Goal: Information Seeking & Learning: Learn about a topic

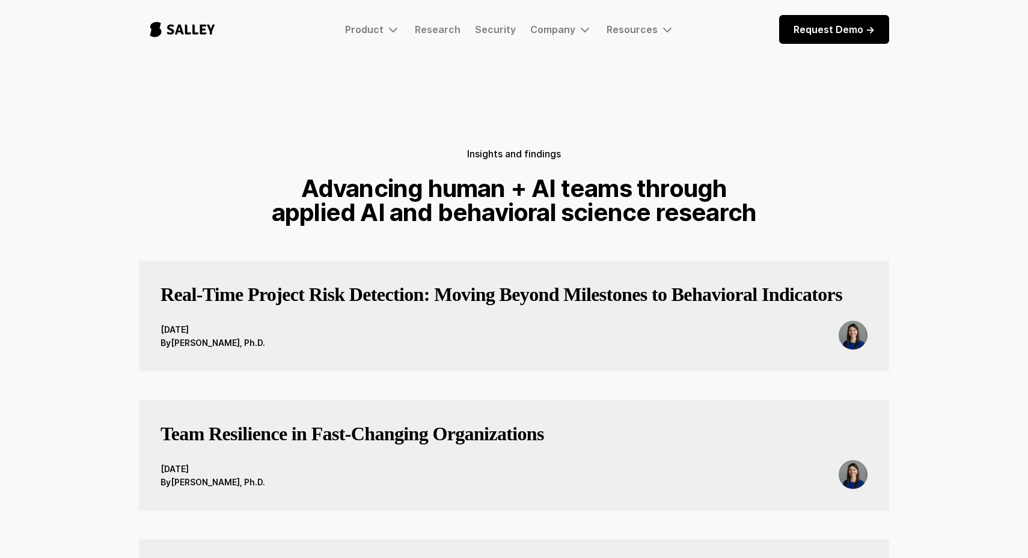
click at [276, 306] on h3 "Real-Time Project Risk Detection: Moving Beyond Milestones to Behavioral Indica…" at bounding box center [502, 295] width 682 height 24
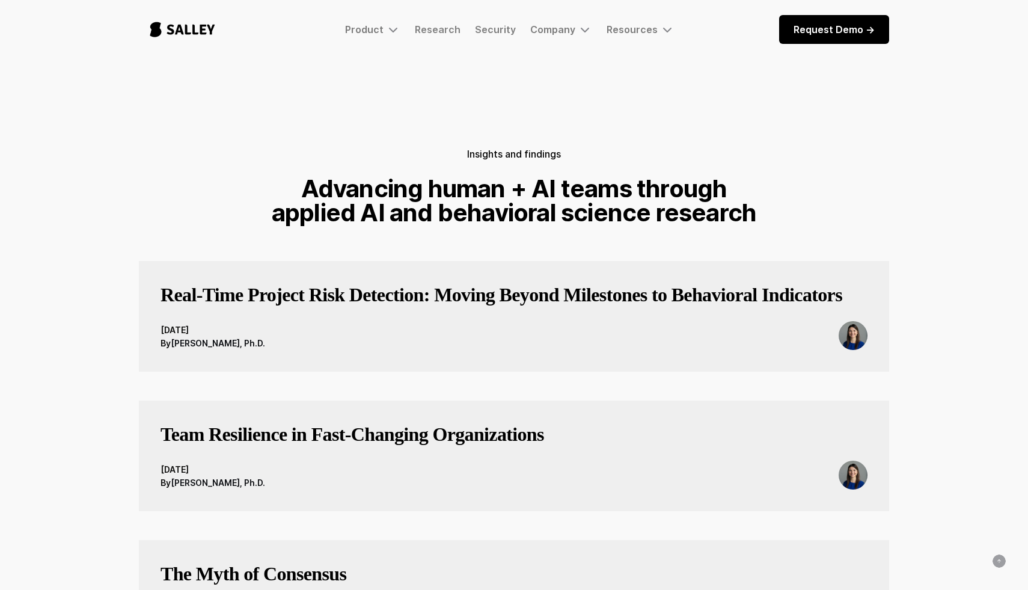
scroll to position [55, 0]
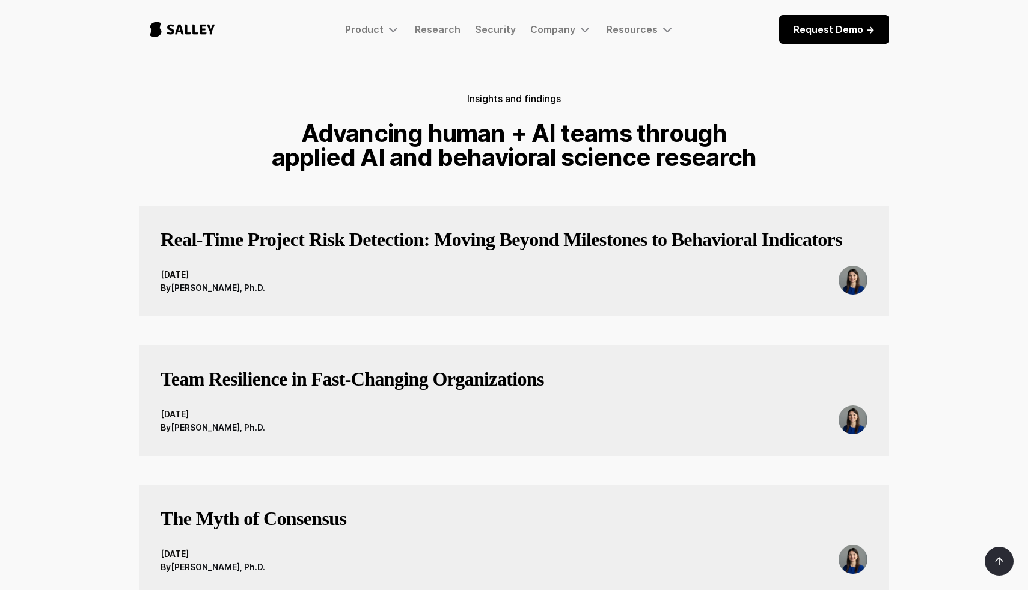
click at [421, 391] on h3 "Team Resilience in Fast‑Changing Organizations" at bounding box center [353, 379] width 384 height 24
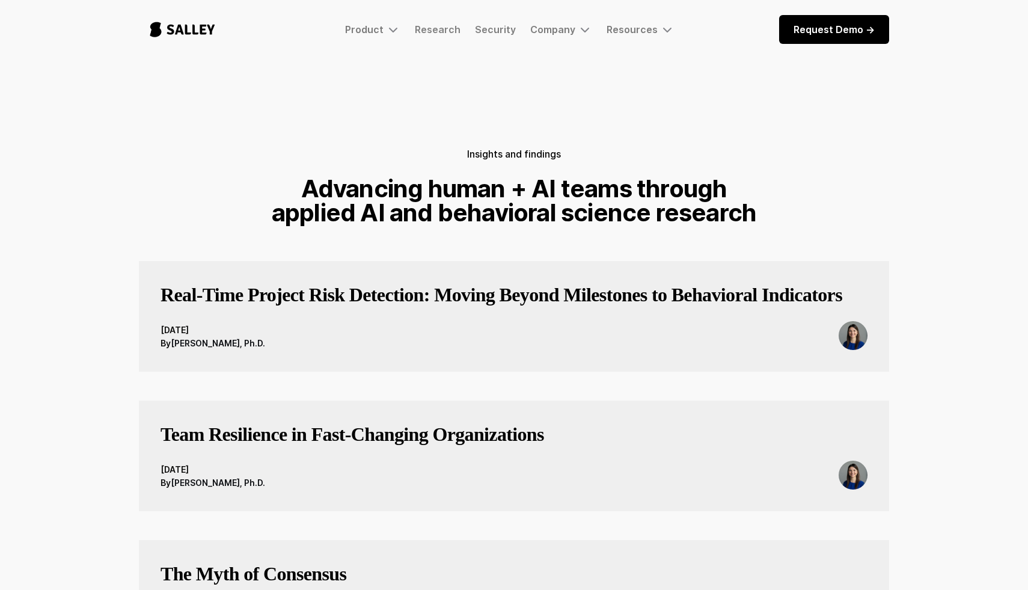
scroll to position [55, 0]
